Goal: Task Accomplishment & Management: Manage account settings

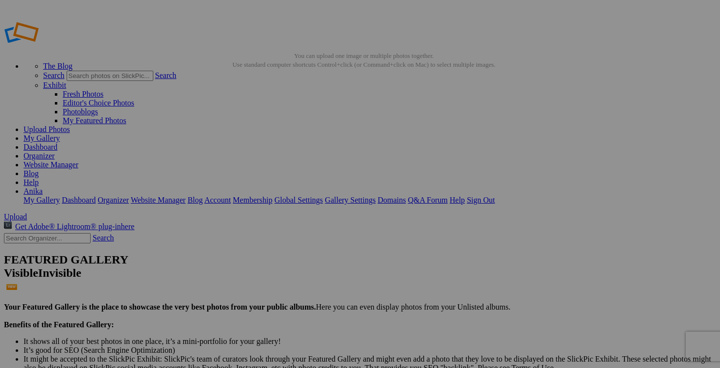
click at [57, 143] on link "Dashboard" at bounding box center [41, 147] width 34 height 8
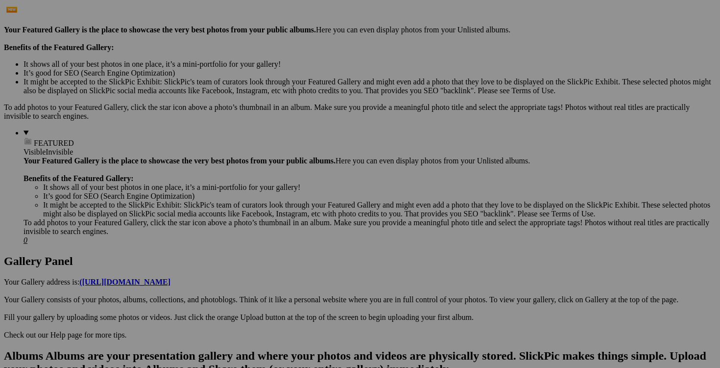
scroll to position [278, 0]
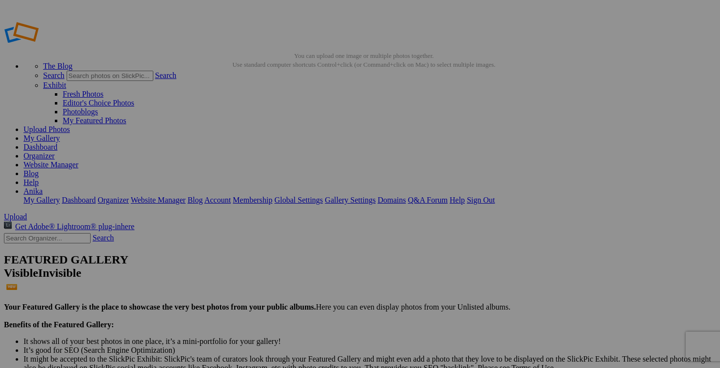
click at [0, 0] on span "Views: 16" at bounding box center [0, 0] width 0 height 0
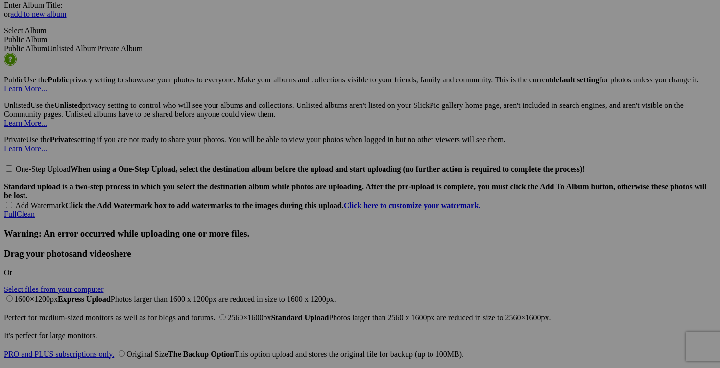
scroll to position [2202, 0]
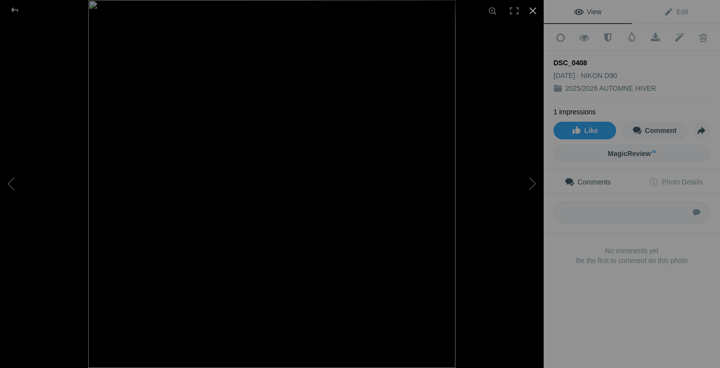
click at [530, 10] on div at bounding box center [533, 11] width 22 height 22
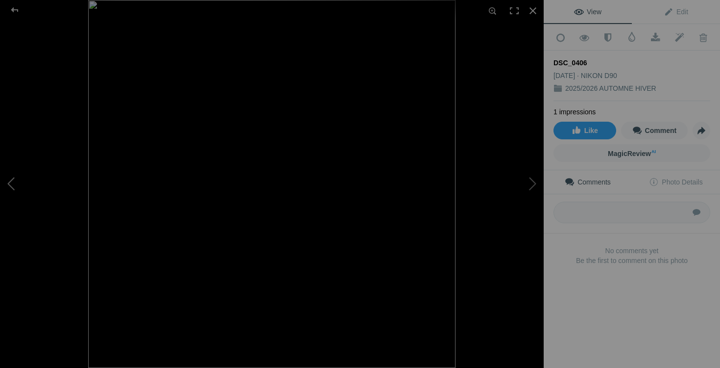
click at [31, 190] on button at bounding box center [37, 184] width 74 height 132
click at [530, 8] on div at bounding box center [533, 11] width 22 height 22
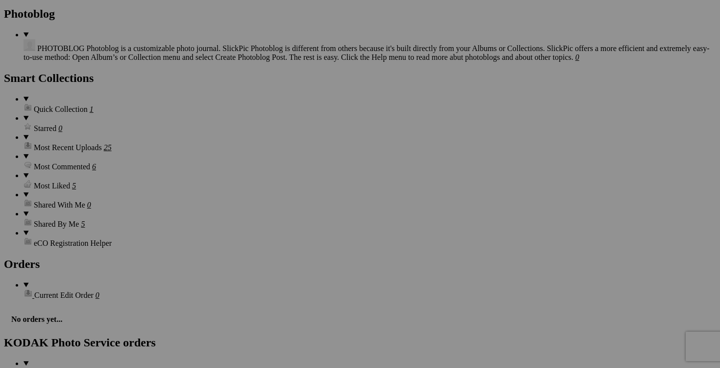
scroll to position [1477, 0]
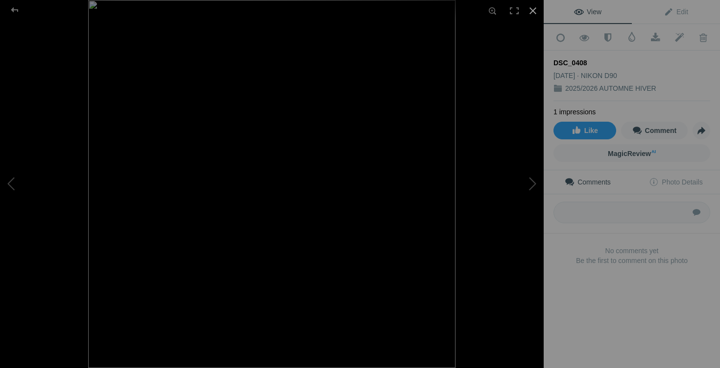
click at [533, 13] on div at bounding box center [533, 11] width 22 height 22
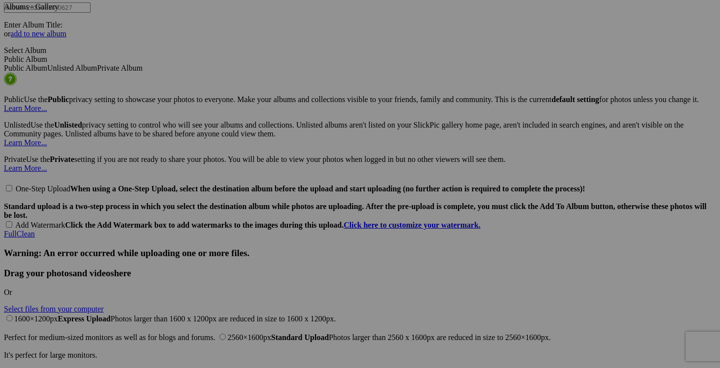
scroll to position [2116, 0]
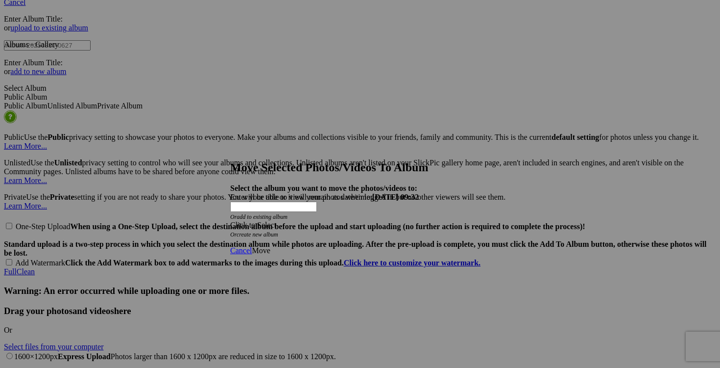
click at [230, 221] on span at bounding box center [230, 225] width 0 height 8
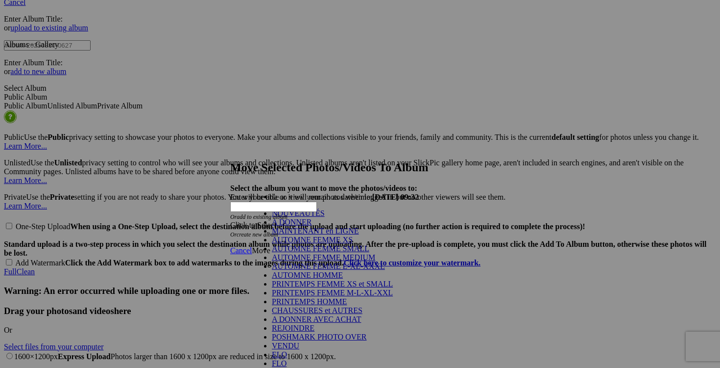
click at [325, 217] on link "NOUVEAUTÉS" at bounding box center [298, 213] width 53 height 8
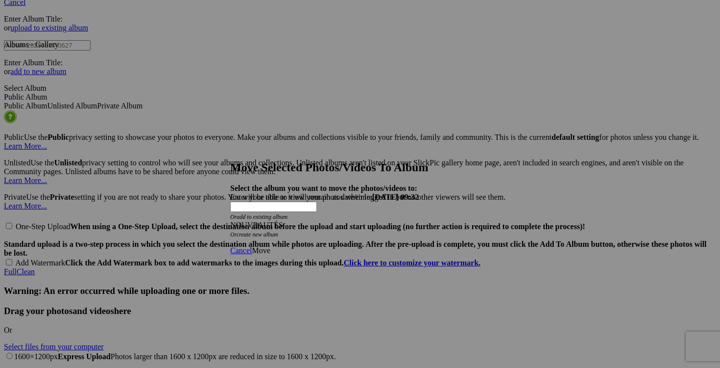
click at [270, 246] on span "Move" at bounding box center [261, 250] width 18 height 8
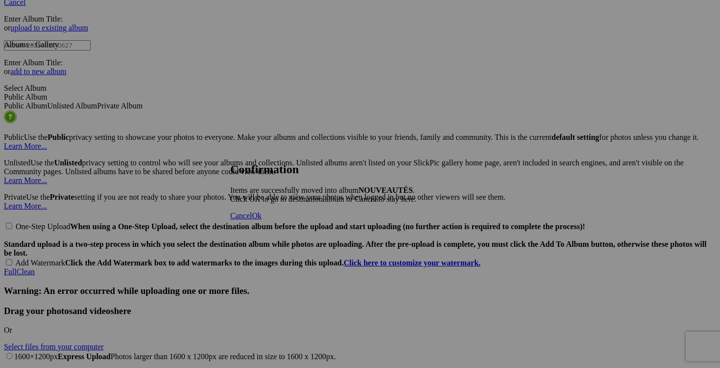
click at [262, 220] on span "Ok" at bounding box center [257, 215] width 10 height 8
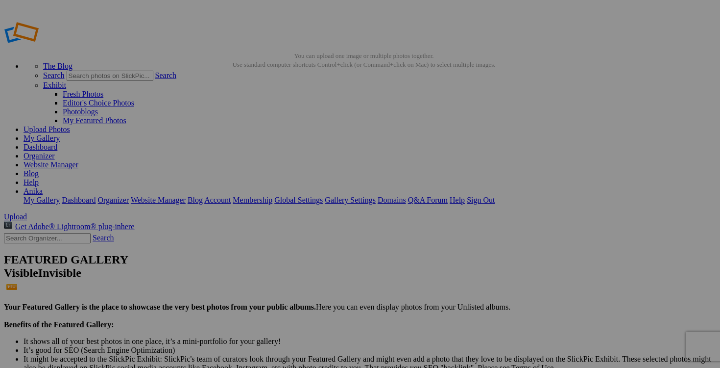
drag, startPoint x: 292, startPoint y: 313, endPoint x: 247, endPoint y: 313, distance: 45.1
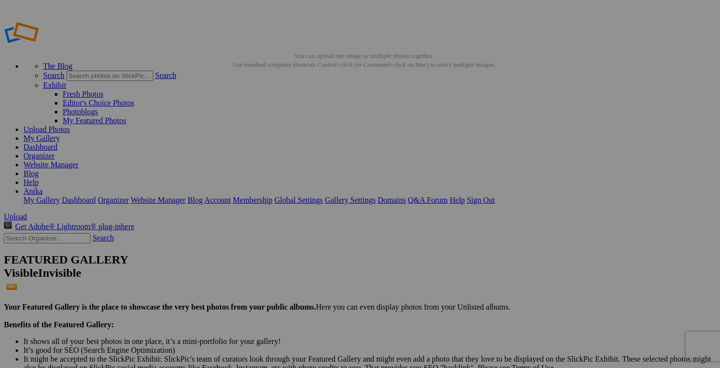
scroll to position [0, 0]
drag, startPoint x: 246, startPoint y: 315, endPoint x: 214, endPoint y: 315, distance: 32.3
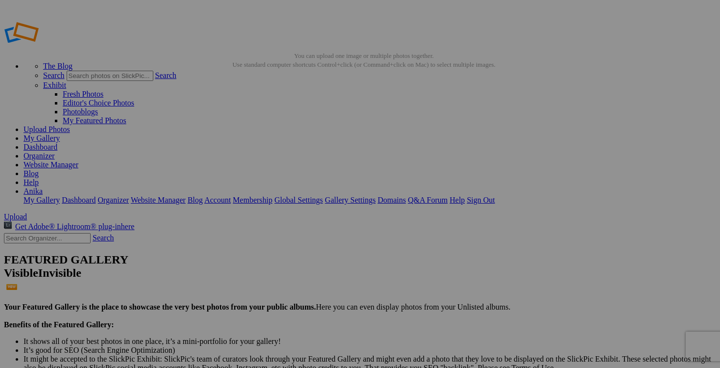
drag, startPoint x: 272, startPoint y: 315, endPoint x: 200, endPoint y: 314, distance: 72.0
type input "chandail LULULEMON medium 35$(bien porté mais encore très beau)"
drag, startPoint x: 379, startPoint y: 313, endPoint x: 320, endPoint y: 312, distance: 58.8
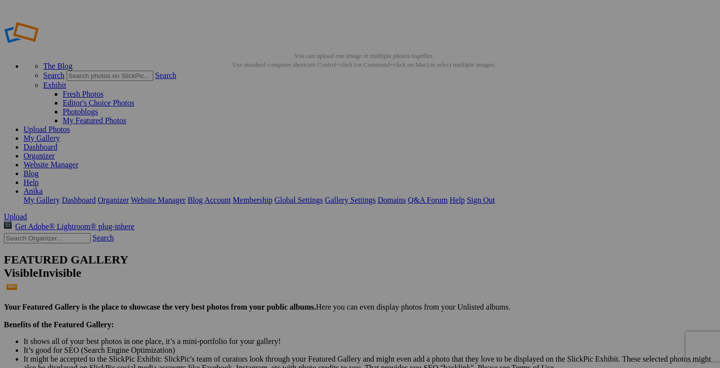
paste input "chandail LULULEMON medium"
type input "chandail LULULEMON medium"
drag, startPoint x: 291, startPoint y: 192, endPoint x: 206, endPoint y: 190, distance: 84.8
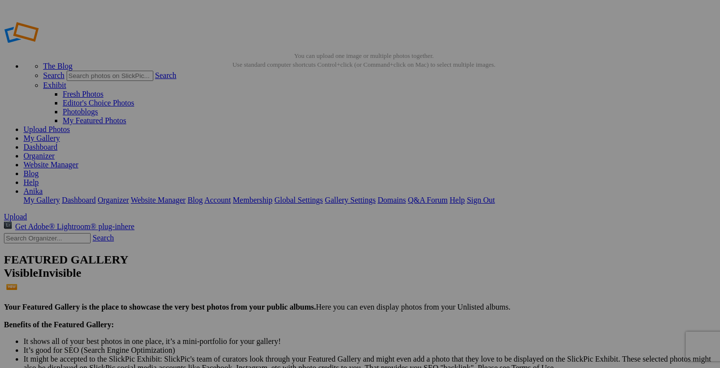
paste input "chandail LULULEMON medium"
type input "chandail LULULEMON medium"
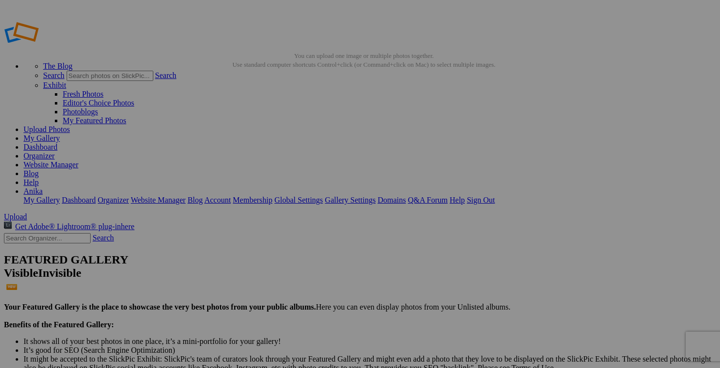
drag, startPoint x: 386, startPoint y: 191, endPoint x: 293, endPoint y: 190, distance: 93.1
paste input "chandail LULULEMON medium"
type input "chandail LULULEMON medium"
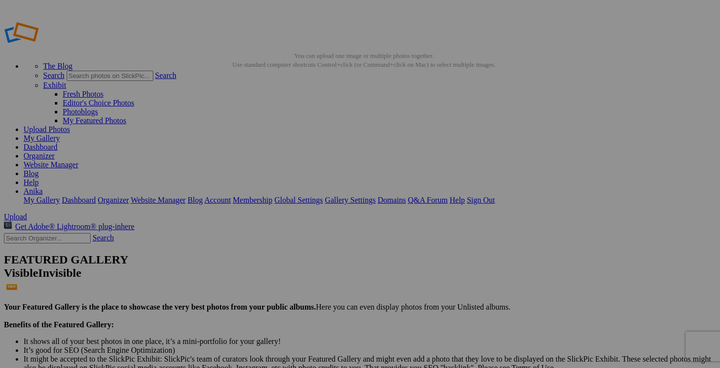
scroll to position [0, 0]
drag, startPoint x: 465, startPoint y: 191, endPoint x: 357, endPoint y: 185, distance: 108.5
paste input "chandail LULULEMON medium"
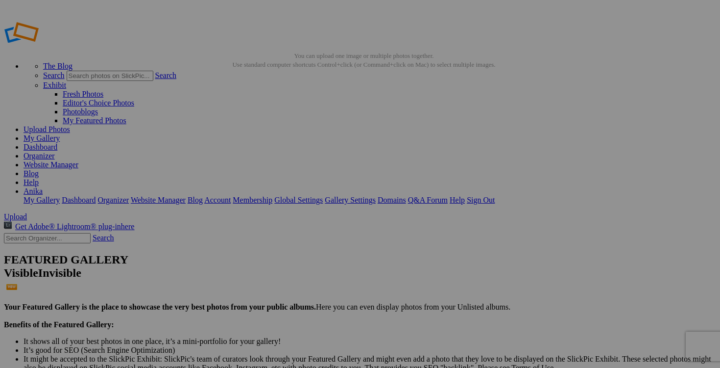
type input "chandail LULULEMON medium"
drag, startPoint x: 563, startPoint y: 192, endPoint x: 490, endPoint y: 192, distance: 72.5
paste input "chandail LULULEMON medium"
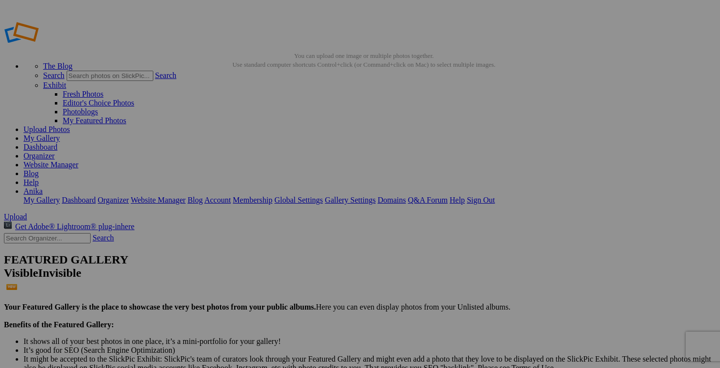
scroll to position [0, 1]
type input "chandail LULULEMON medium"
drag, startPoint x: 637, startPoint y: 191, endPoint x: 591, endPoint y: 191, distance: 46.1
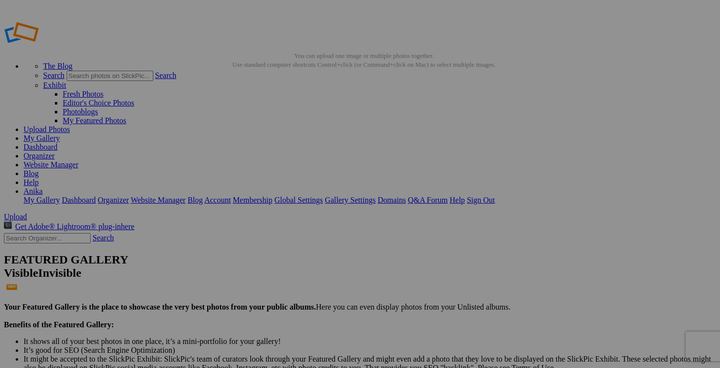
paste input "chandail LULULEMON medium"
type input "chandail LULULEMON medium"
